Goal: Task Accomplishment & Management: Manage account settings

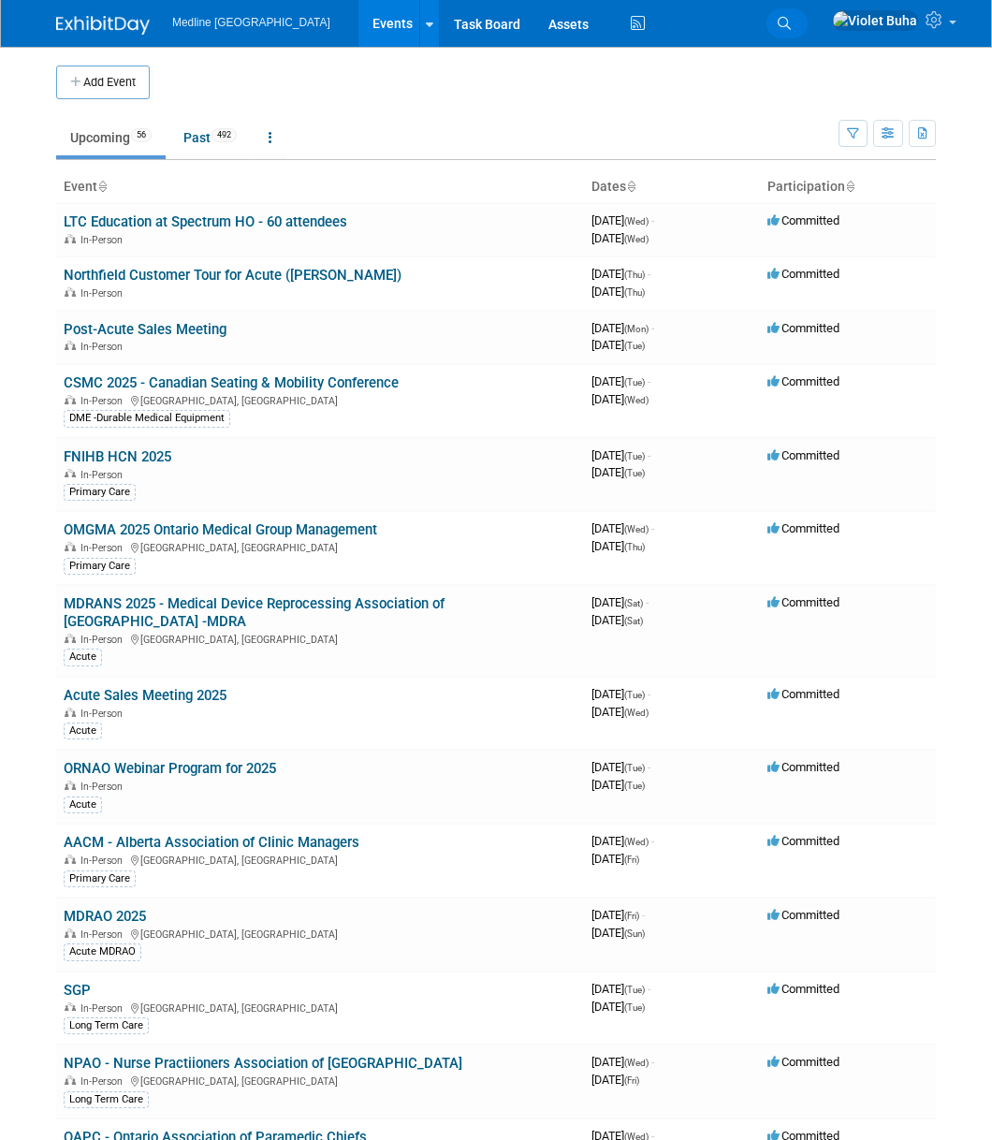
click at [791, 22] on icon at bounding box center [784, 23] width 13 height 13
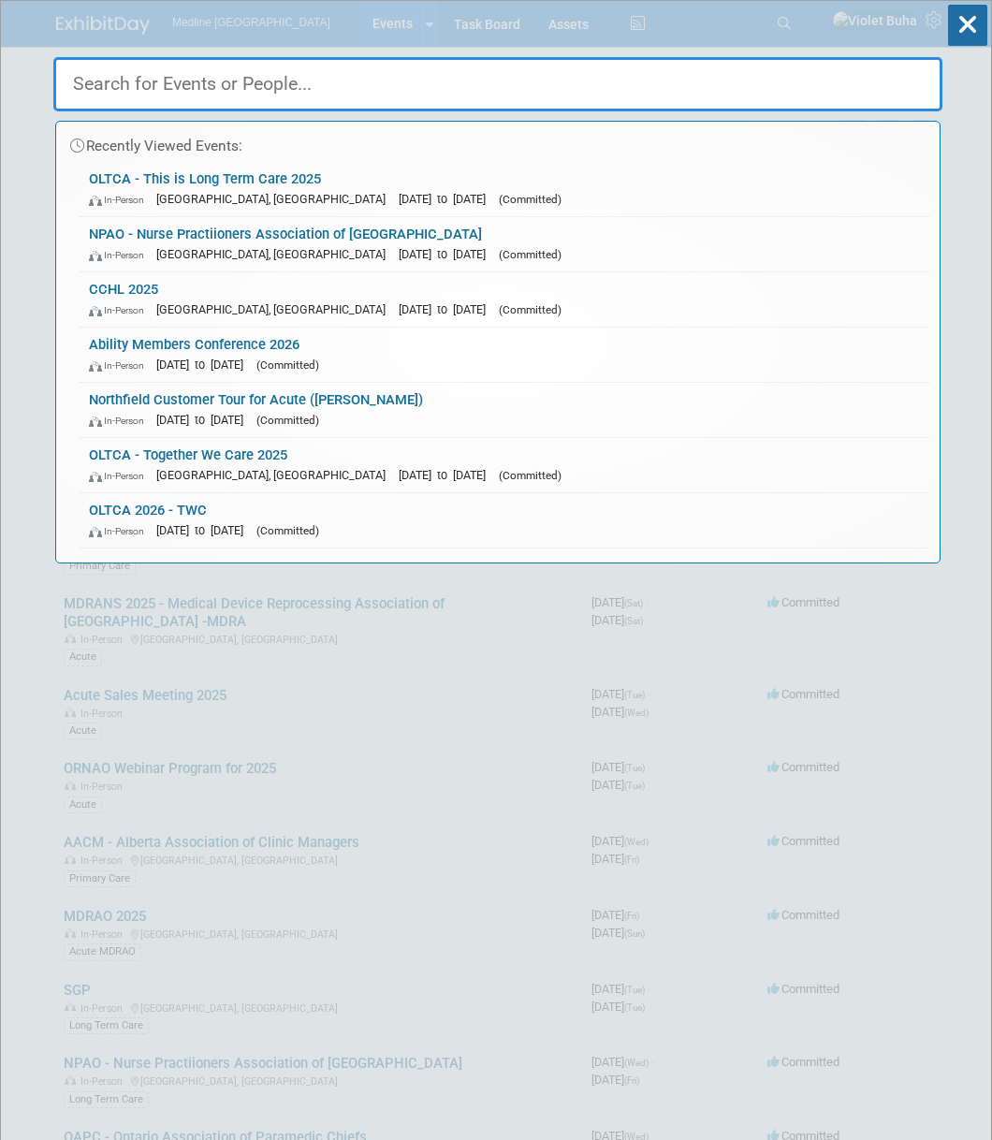
click at [148, 80] on input "text" at bounding box center [497, 84] width 889 height 54
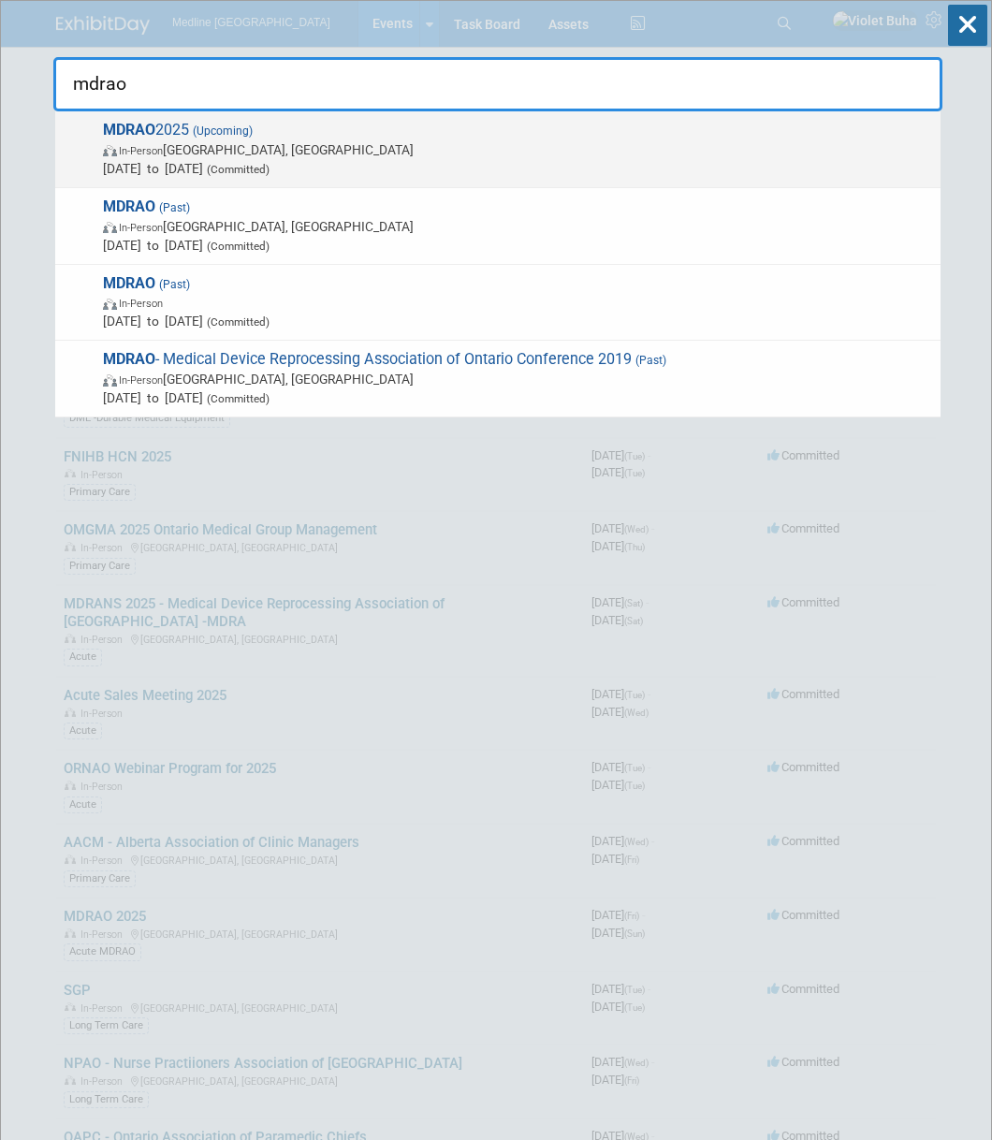
type input "mdrao"
click at [148, 150] on span "In-Person" at bounding box center [141, 151] width 44 height 12
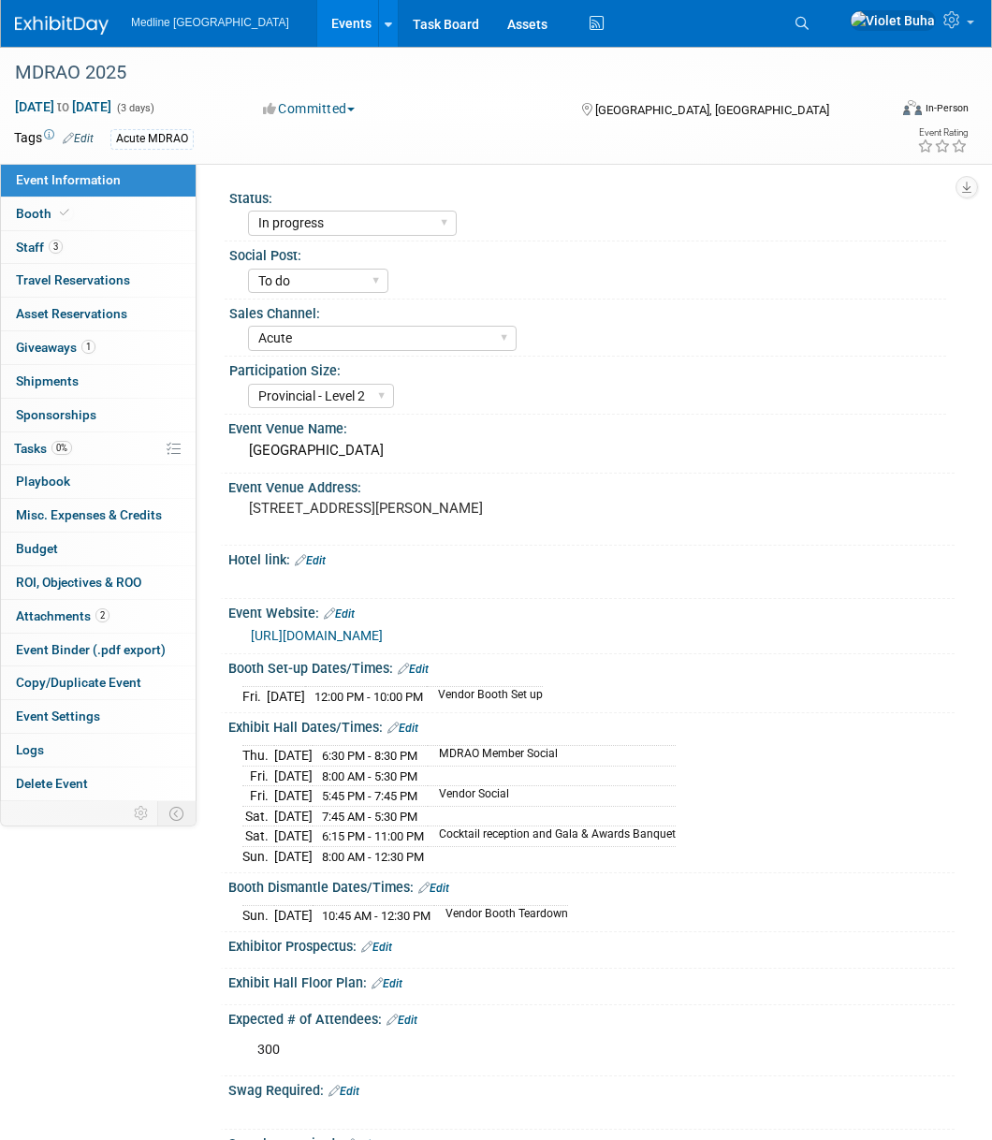
select select "In progress"
select select "To do"
select select "Acute"
select select "Provincial - Level 2"
click at [101, 257] on link "3 Staff 3" at bounding box center [98, 247] width 195 height 33
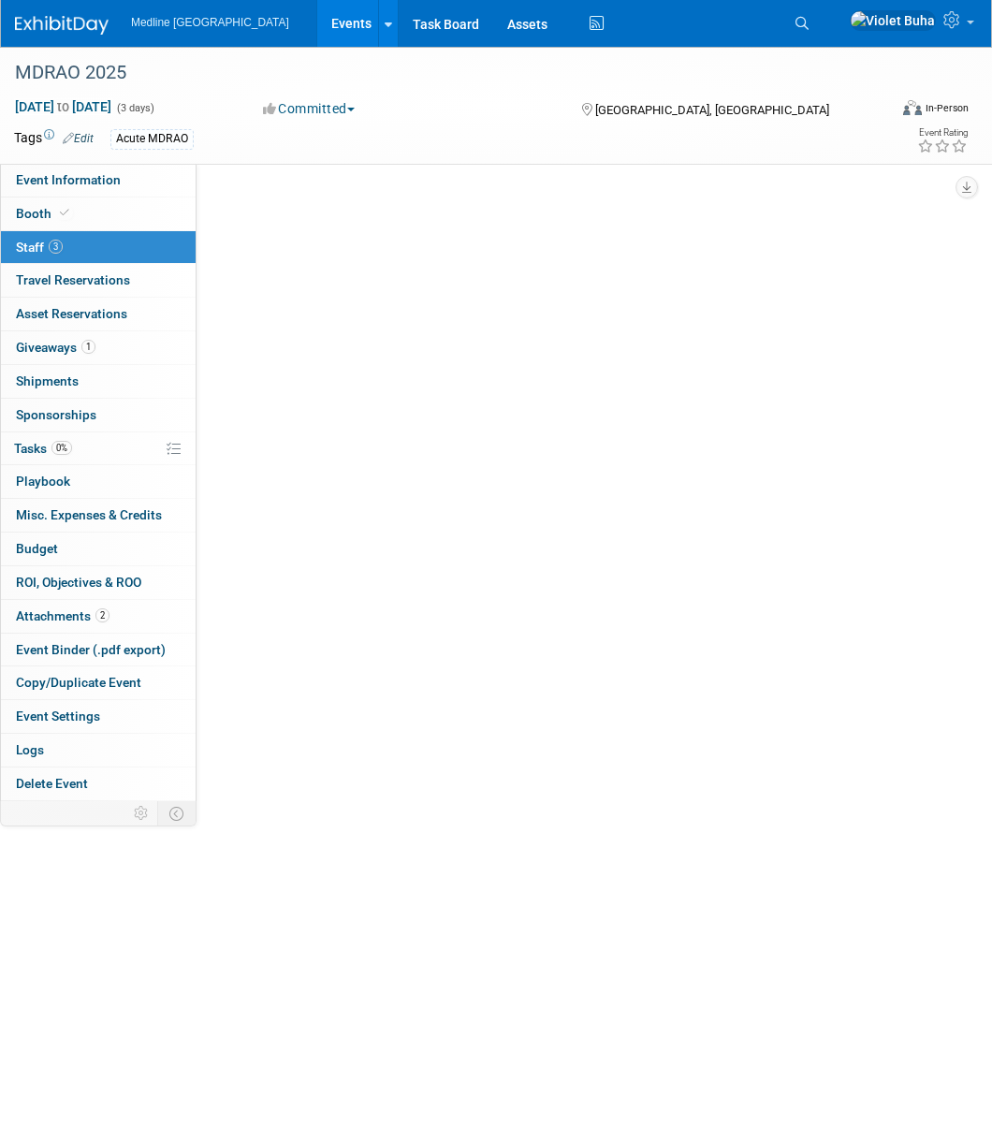
click at [101, 257] on link "3 Staff 3" at bounding box center [98, 247] width 195 height 33
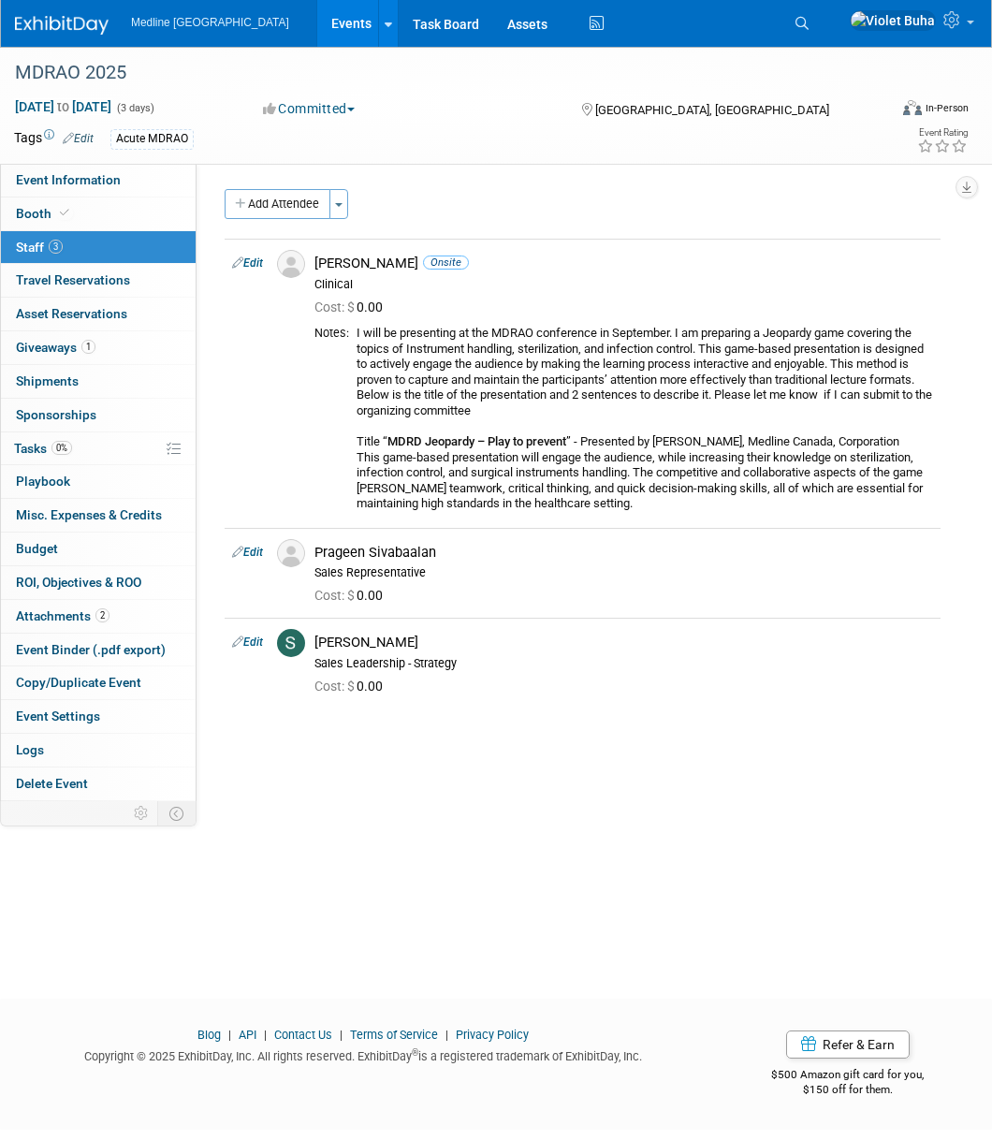
click at [505, 752] on div "Status: Waiting for information In progress Need to order Samples/Swag Complete…" at bounding box center [576, 483] width 758 height 638
click at [64, 182] on span "Event Information" at bounding box center [68, 179] width 105 height 15
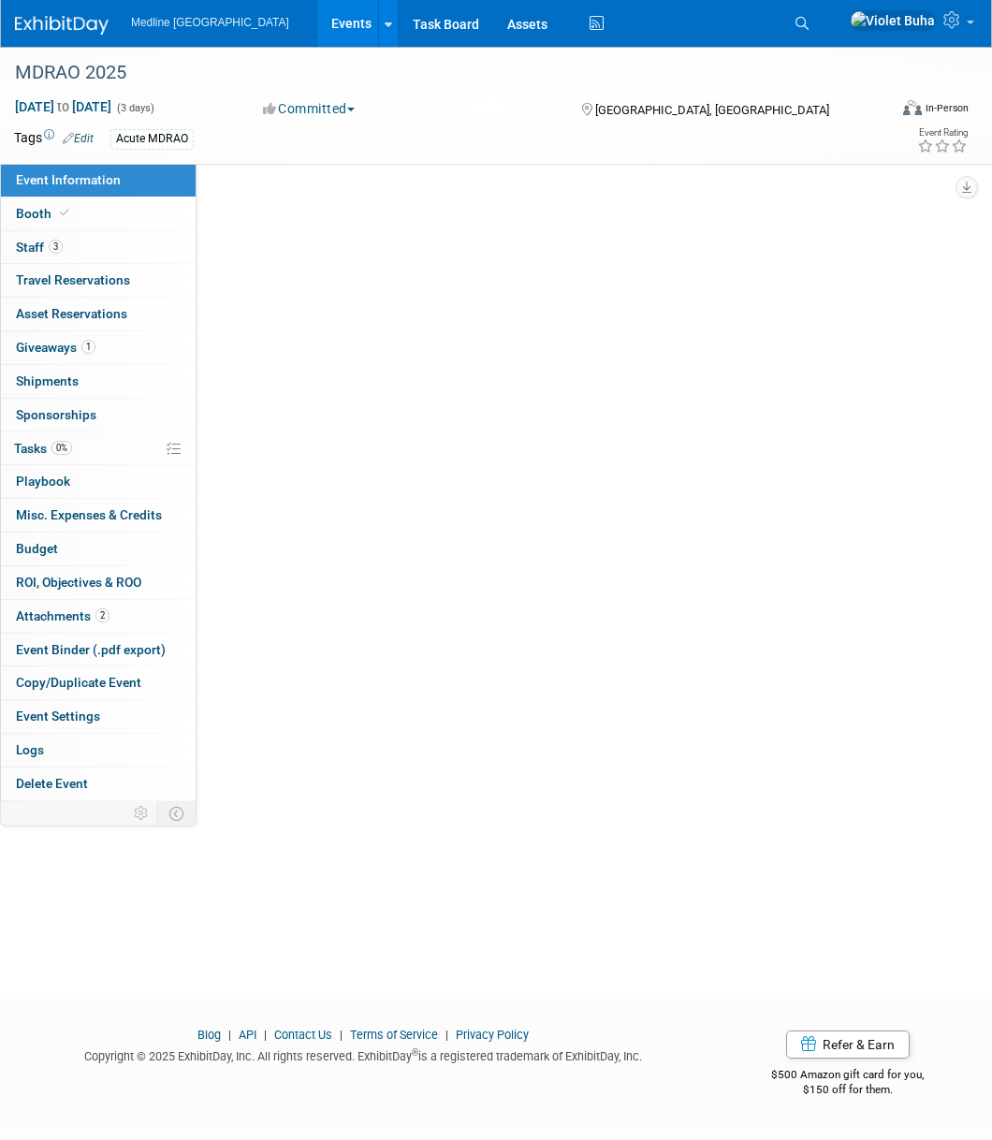
select select "In progress"
select select "To do"
select select "Acute"
select select "Provincial - Level 2"
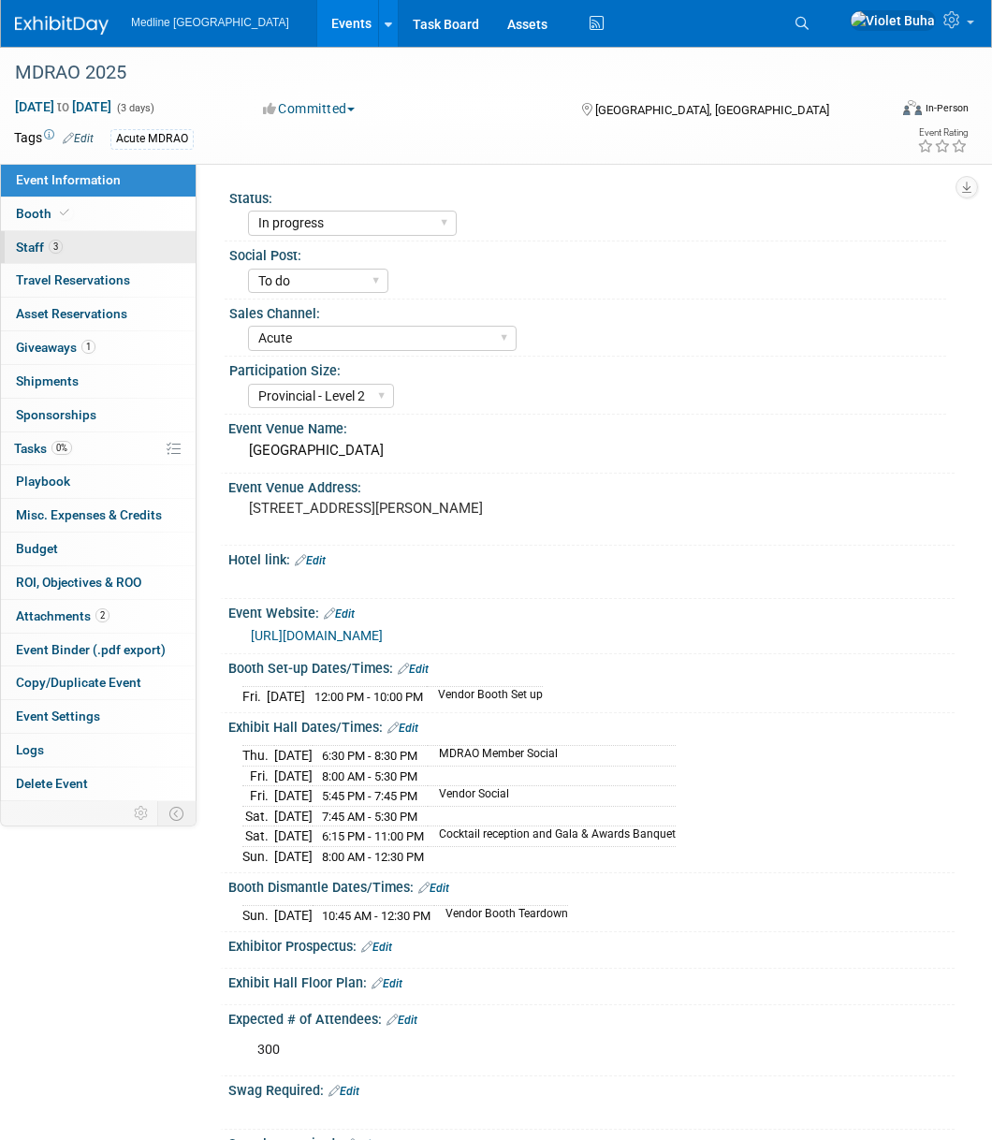
click at [79, 240] on link "3 Staff 3" at bounding box center [98, 247] width 195 height 33
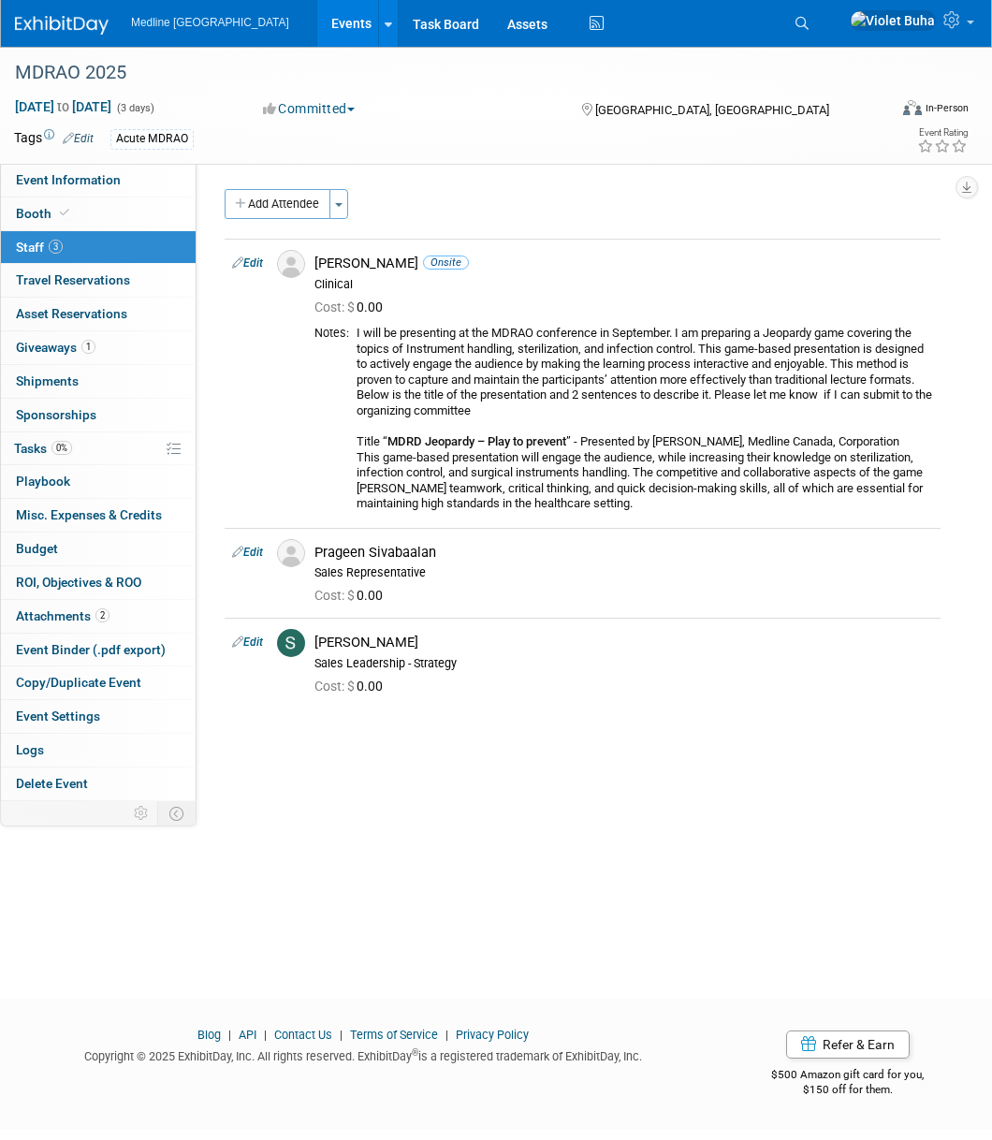
click at [67, 30] on img at bounding box center [62, 25] width 94 height 19
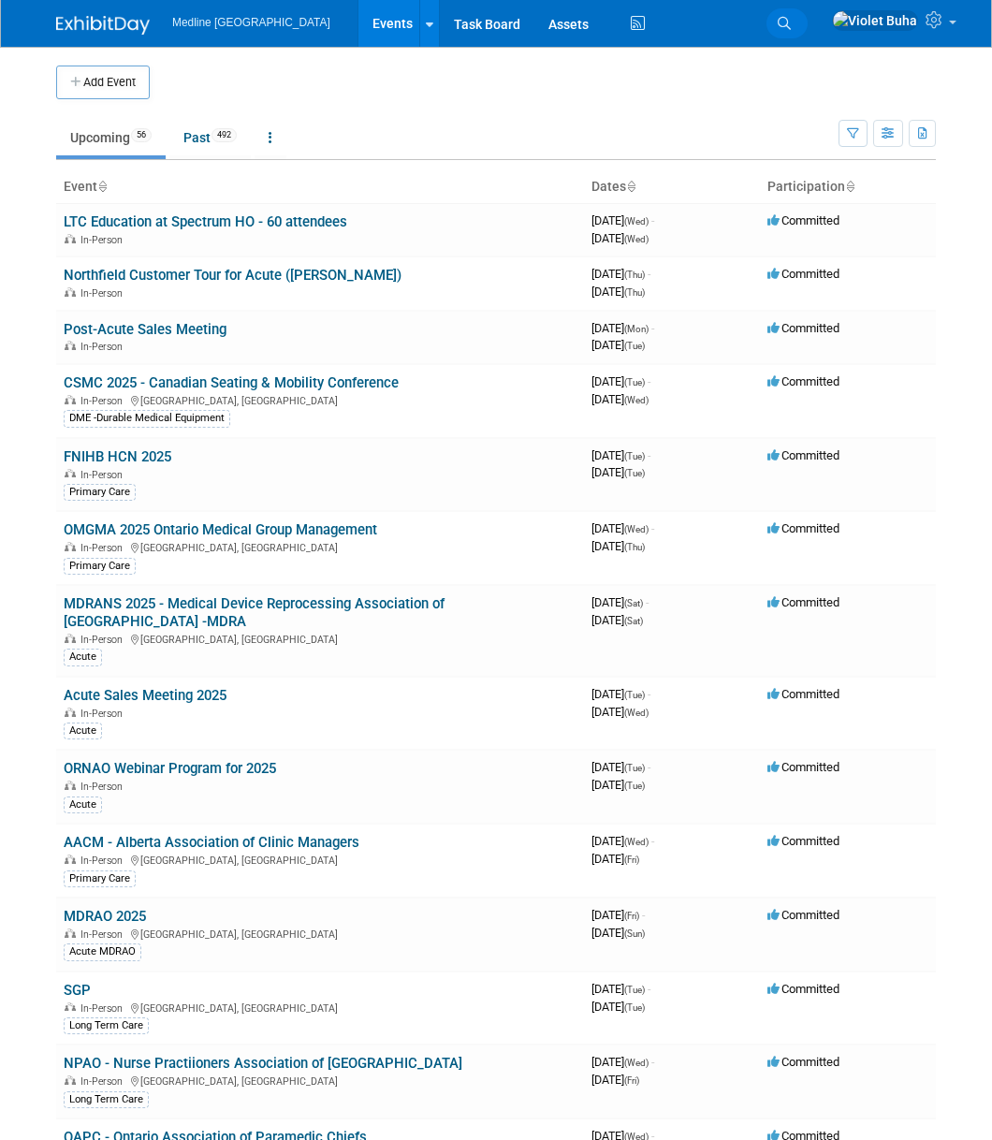
click at [791, 22] on icon at bounding box center [784, 23] width 13 height 13
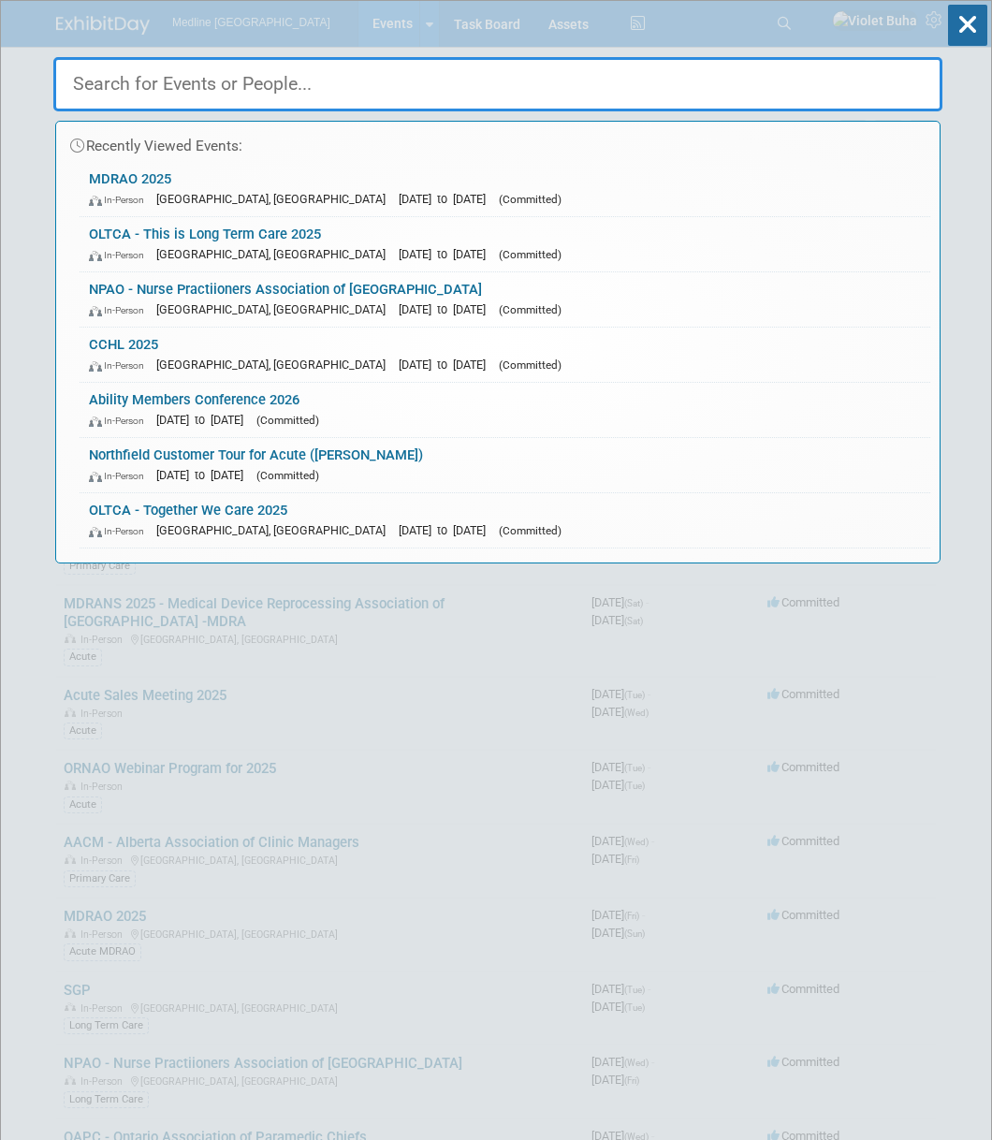
click at [232, 91] on input "text" at bounding box center [497, 84] width 889 height 54
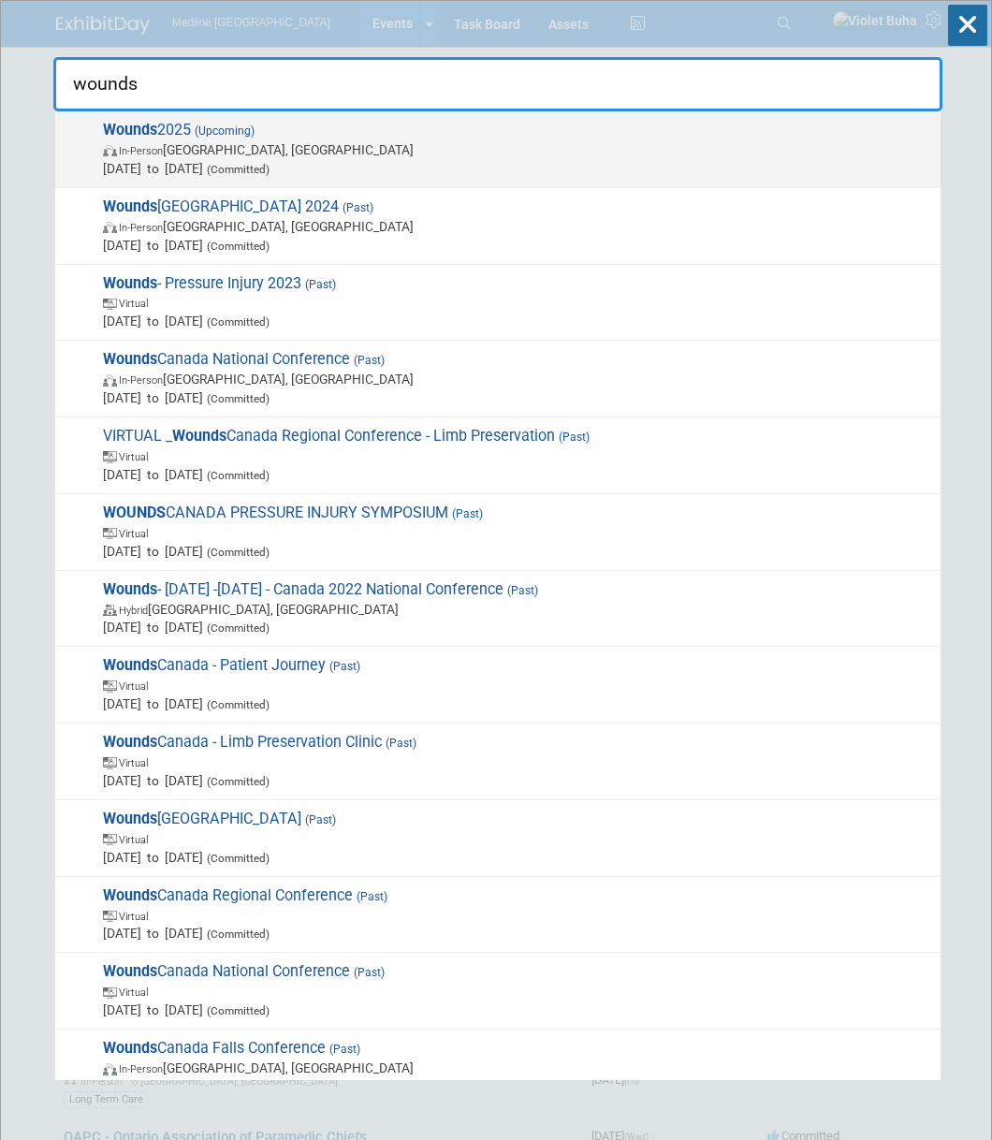
type input "wounds"
click at [222, 145] on span "In-Person Toronto, Canada" at bounding box center [517, 149] width 829 height 19
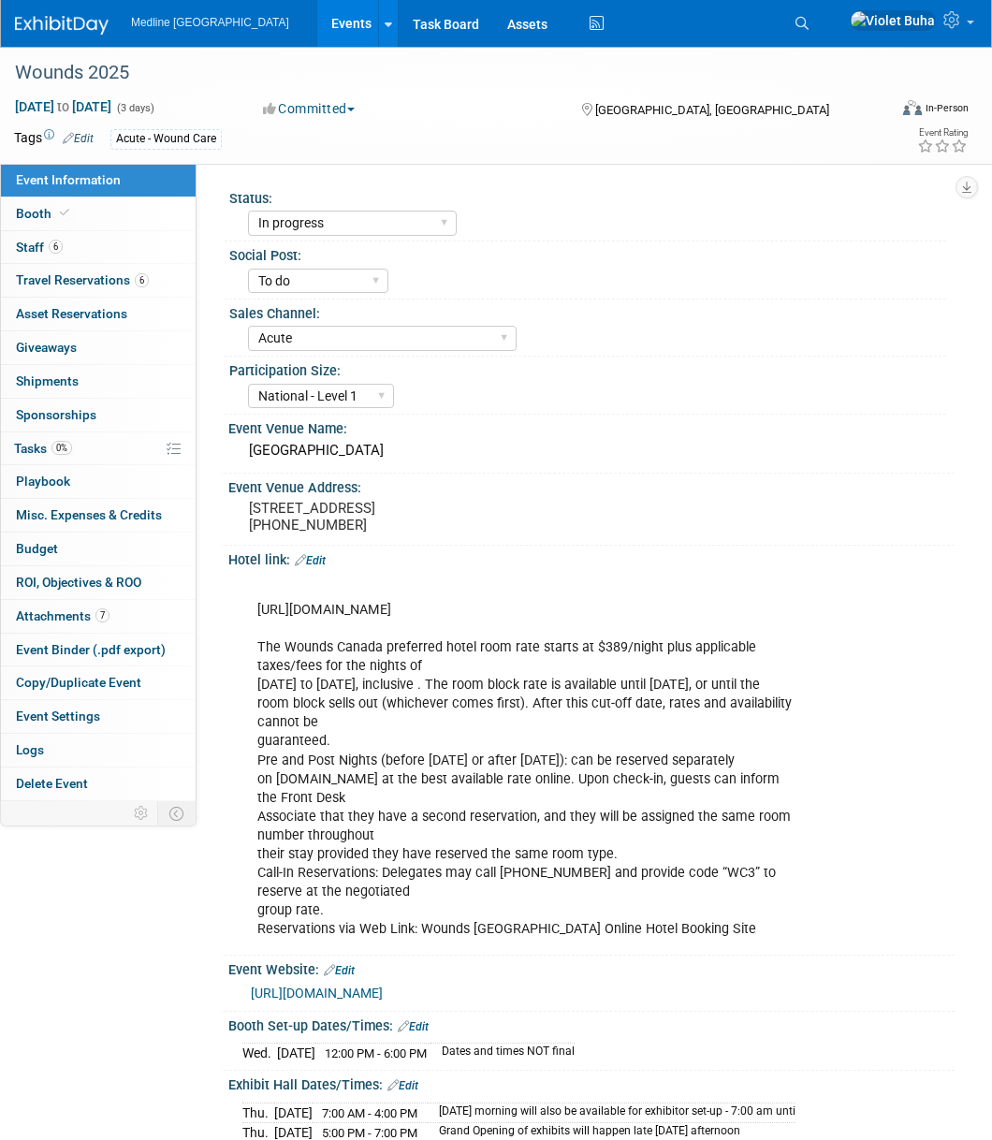
select select "In progress"
select select "To do"
select select "Acute"
select select "National - Level 1"
click at [106, 250] on link "6 Staff 6" at bounding box center [98, 247] width 195 height 33
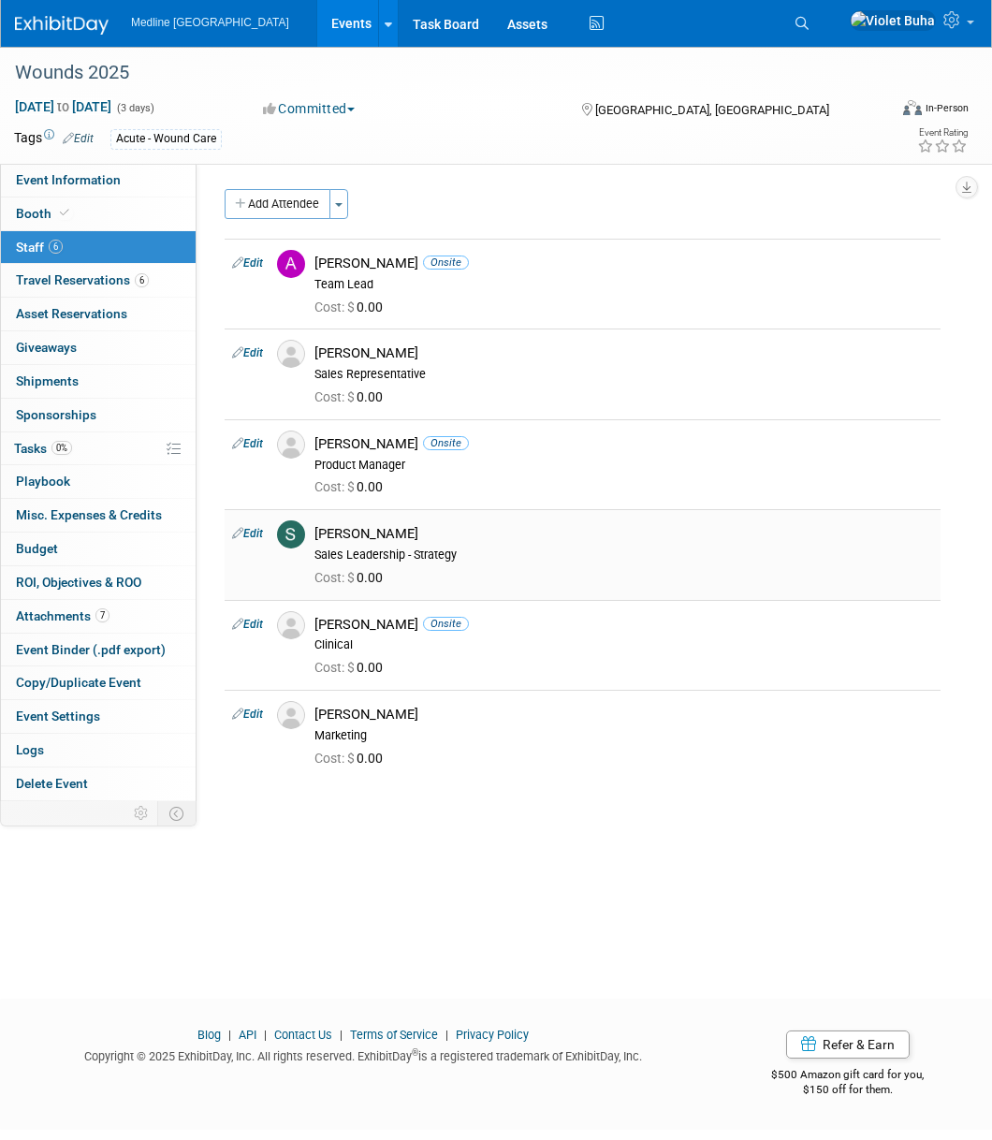
click at [251, 531] on link "Edit" at bounding box center [247, 533] width 31 height 13
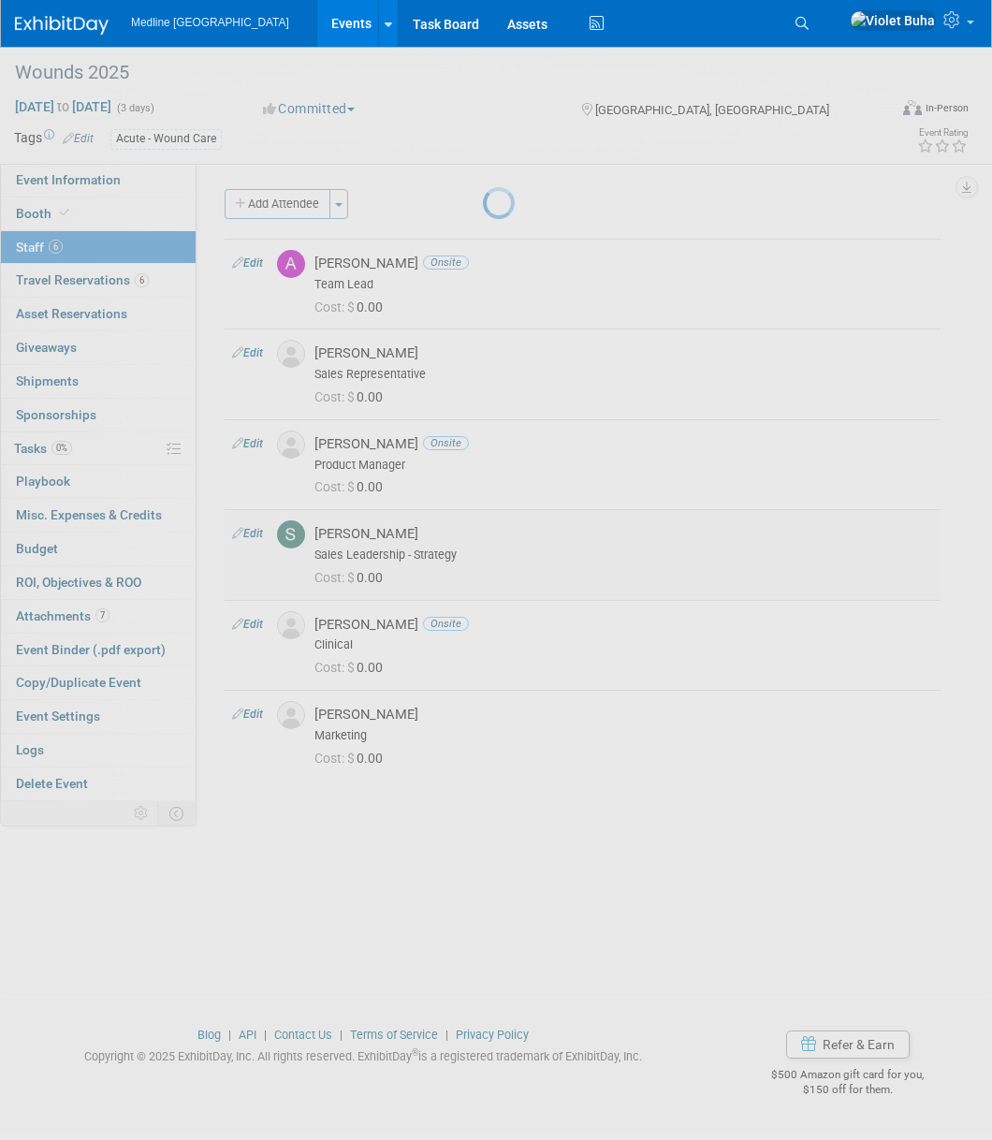
select select "7f2828ba-d2c8-4e1d-b6a0-e7bc2cd87999"
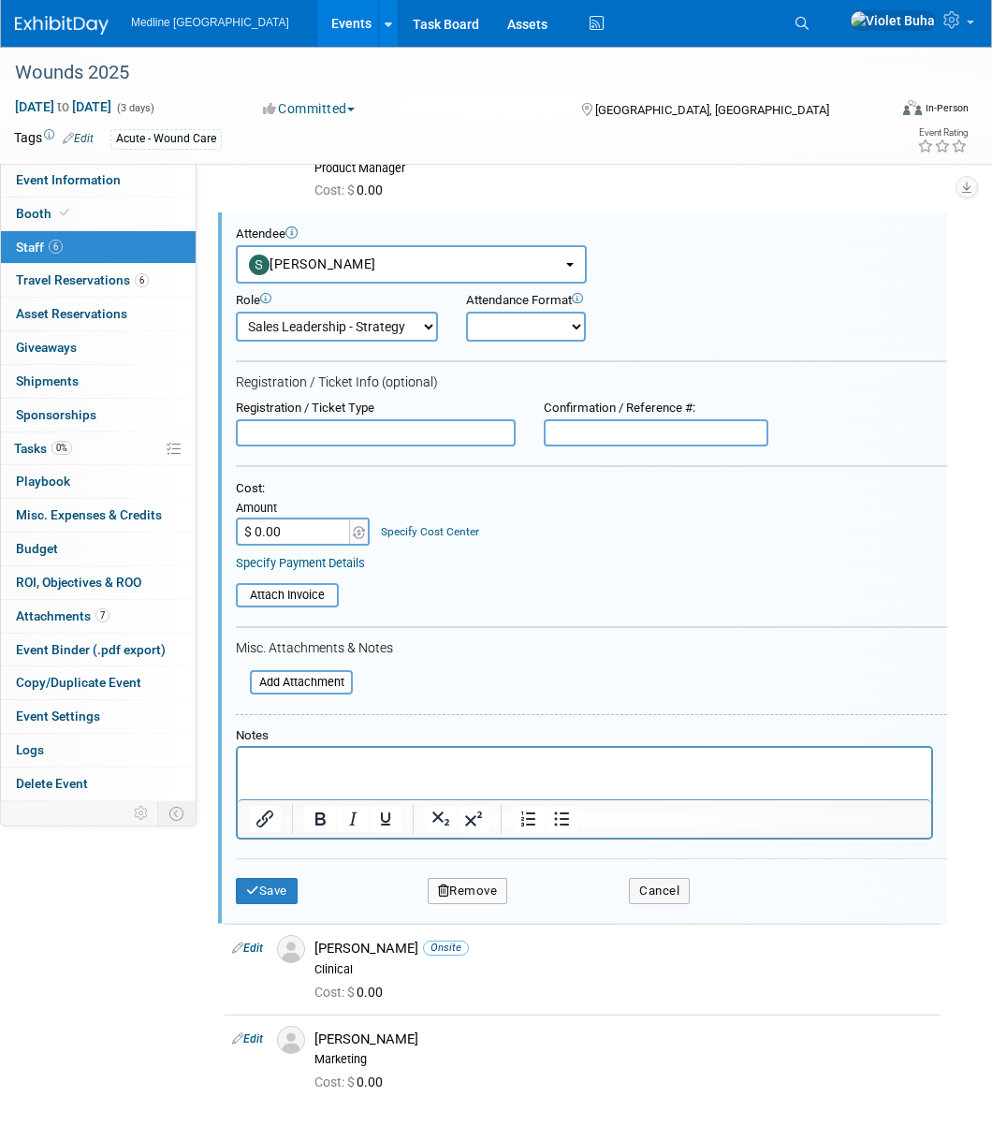
click at [465, 889] on button "Remove" at bounding box center [468, 891] width 81 height 26
click at [569, 911] on link "Yes" at bounding box center [570, 907] width 54 height 30
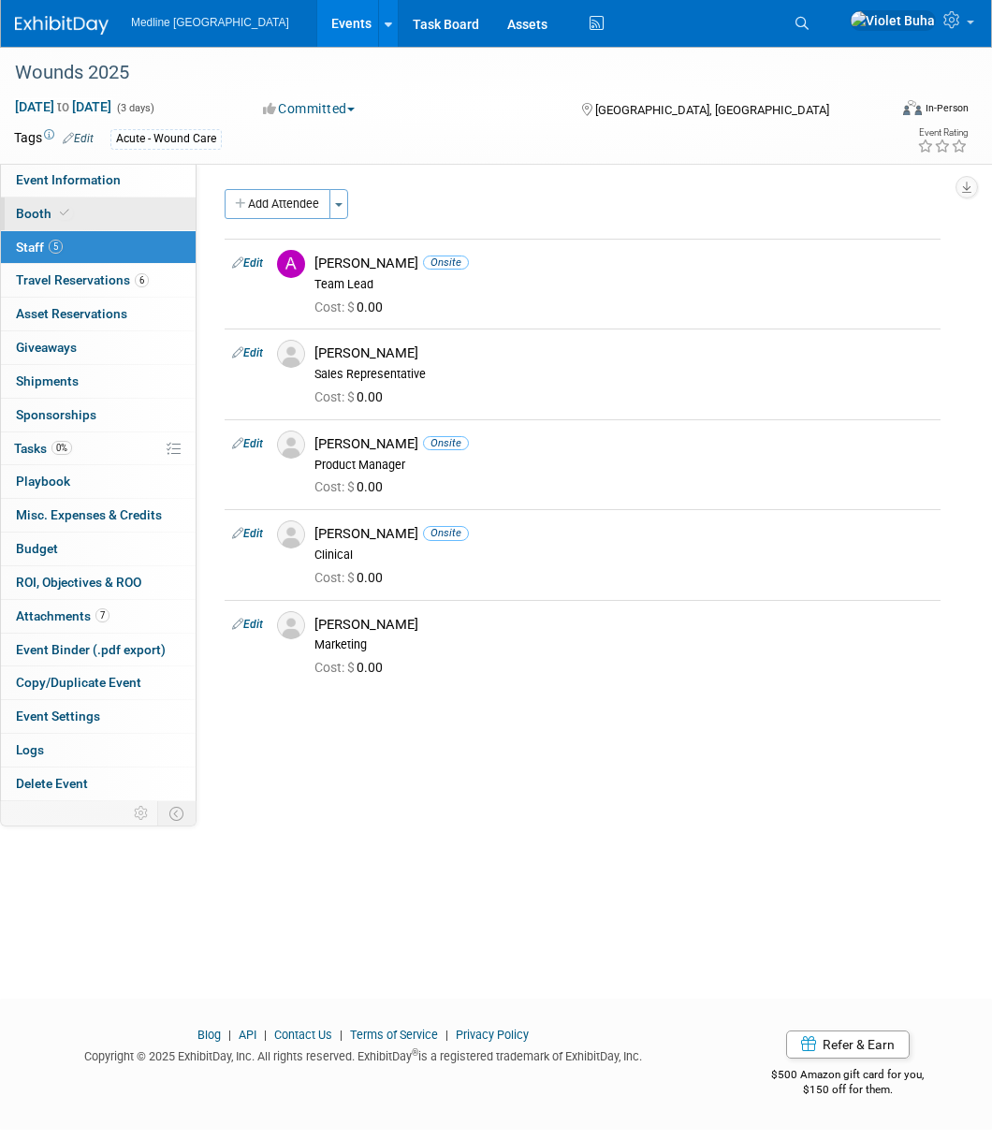
click at [137, 220] on link "Booth" at bounding box center [98, 214] width 195 height 33
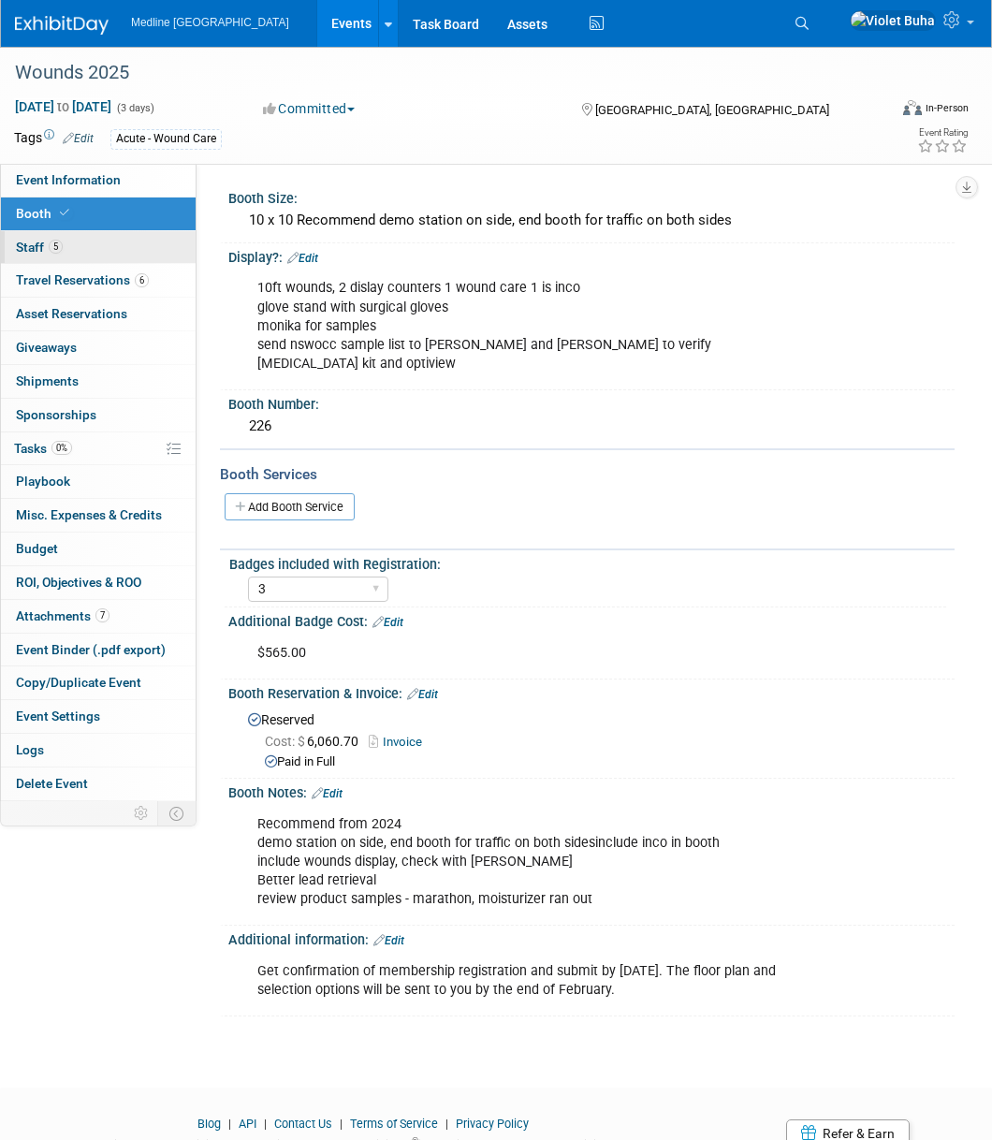
click at [130, 249] on link "5 Staff 5" at bounding box center [98, 247] width 195 height 33
